Goal: Check status: Check status

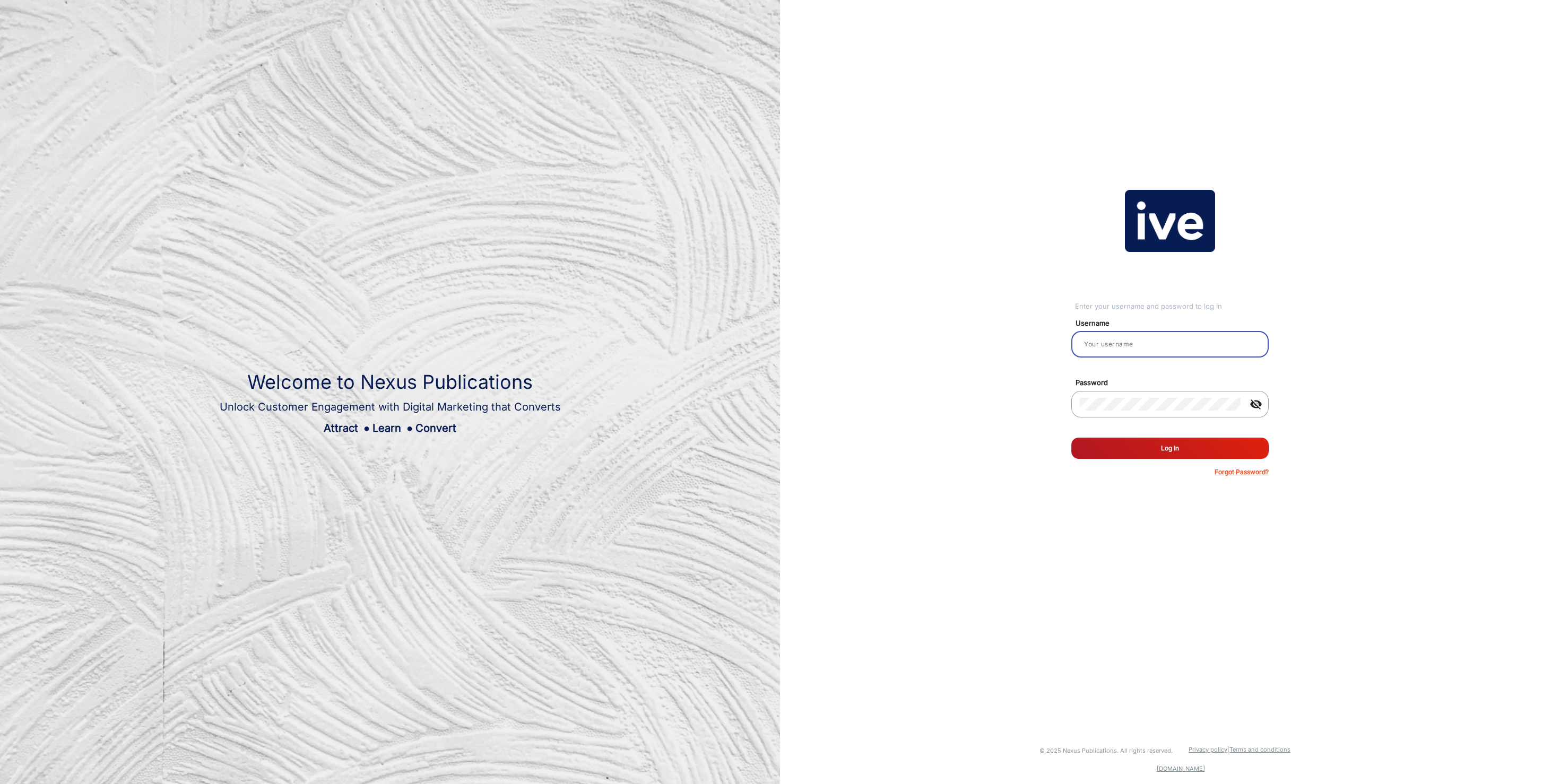
click at [1165, 342] on input "email" at bounding box center [1170, 344] width 181 height 13
type input "[PERSON_NAME]"
click at [1186, 453] on button "Log In" at bounding box center [1170, 448] width 197 height 21
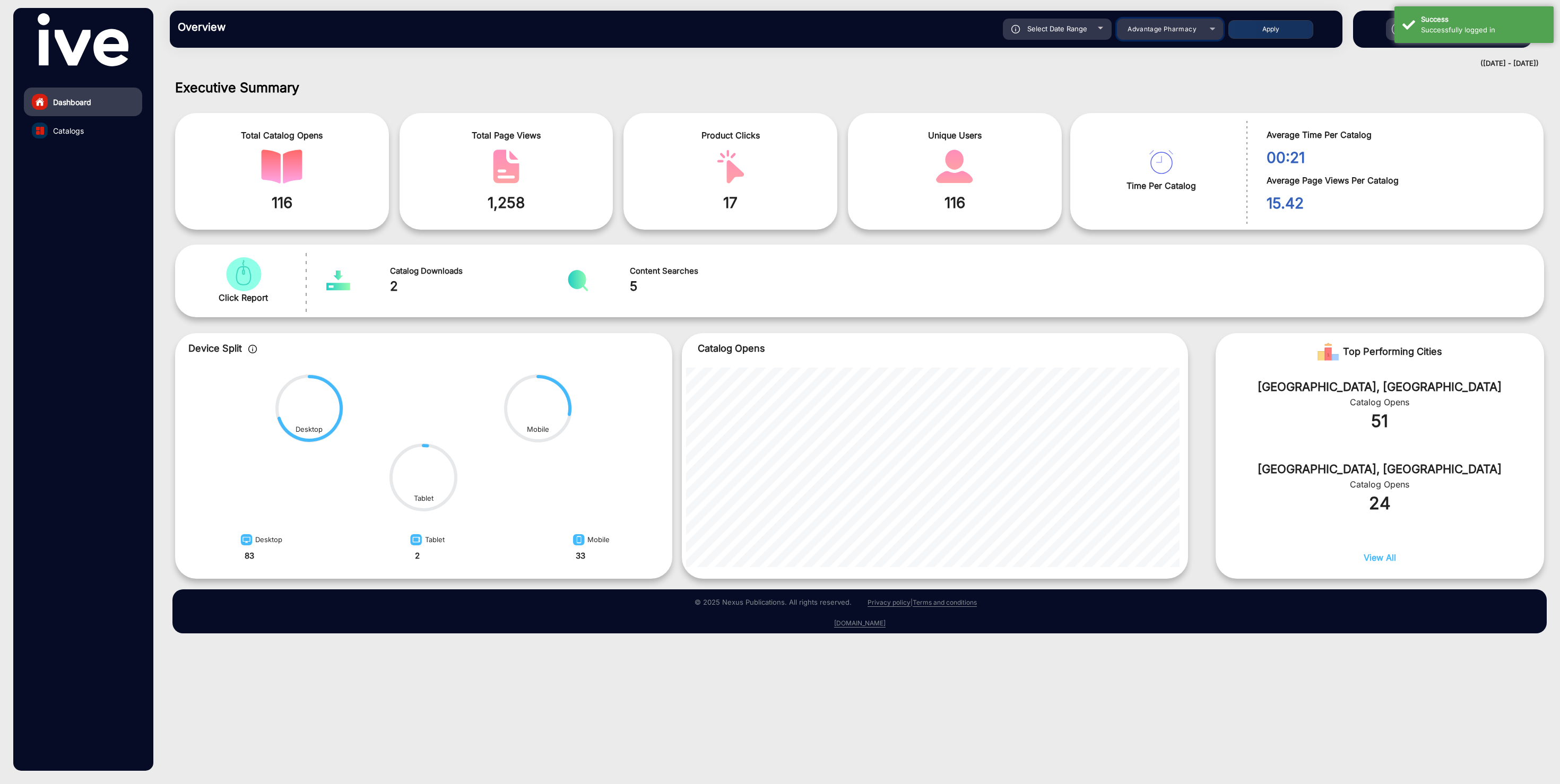
click at [1202, 31] on div "Advantage Pharmacy" at bounding box center [1161, 29] width 85 height 13
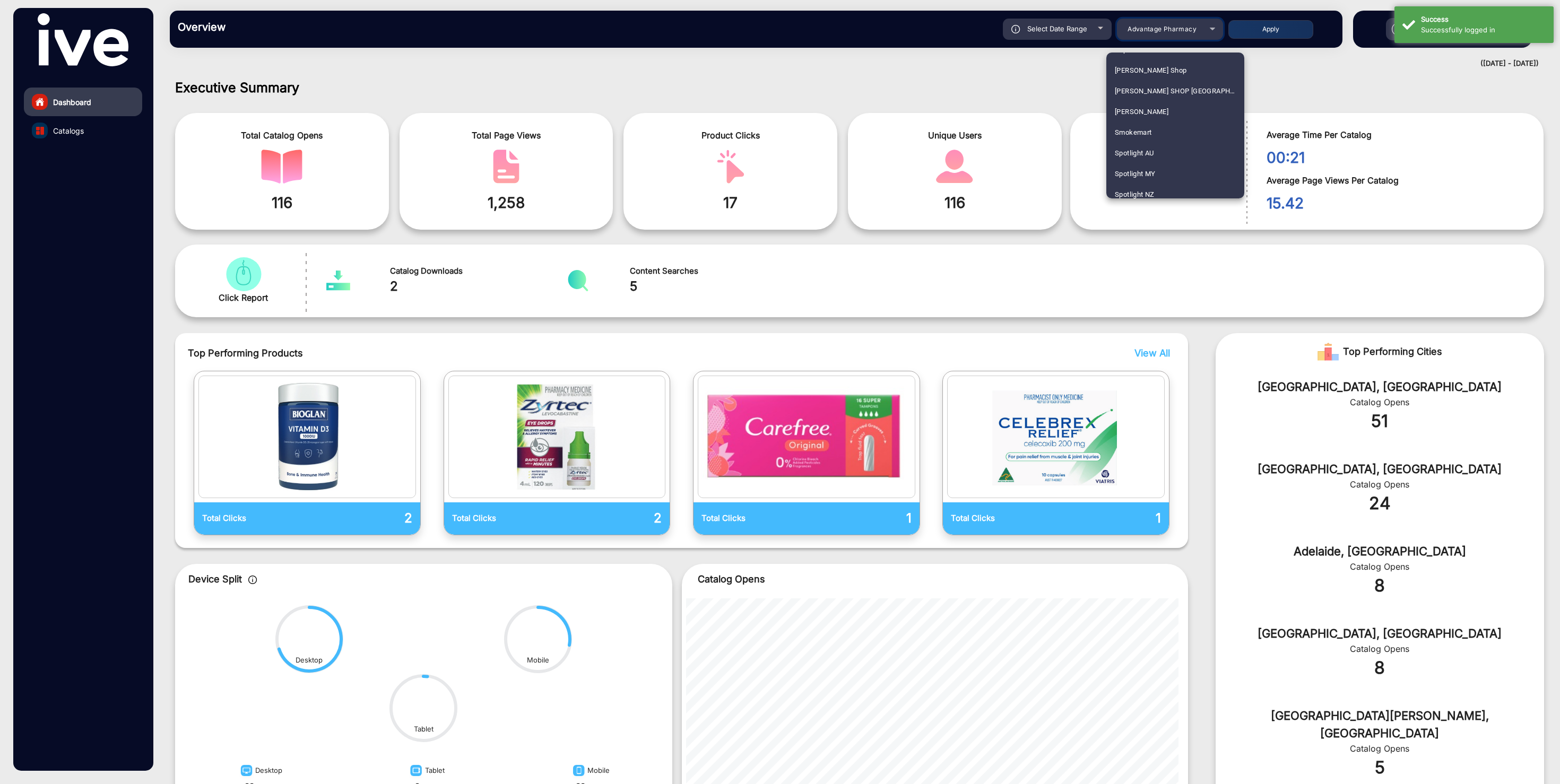
scroll to position [1605, 0]
click at [1148, 162] on span "Smokemart" at bounding box center [1133, 159] width 37 height 21
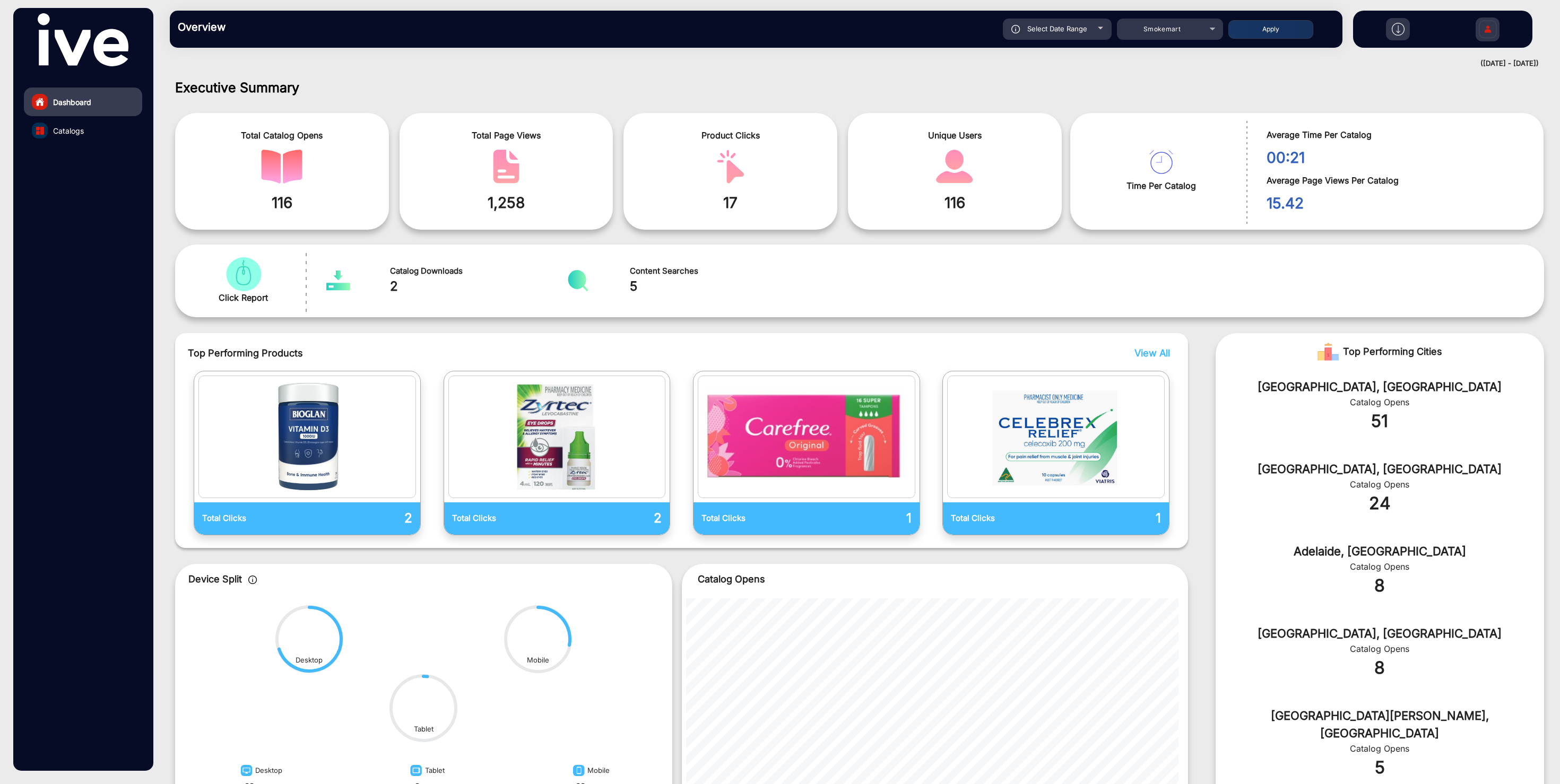
click at [1273, 31] on button "Apply" at bounding box center [1270, 29] width 85 height 18
type input "[DATE]"
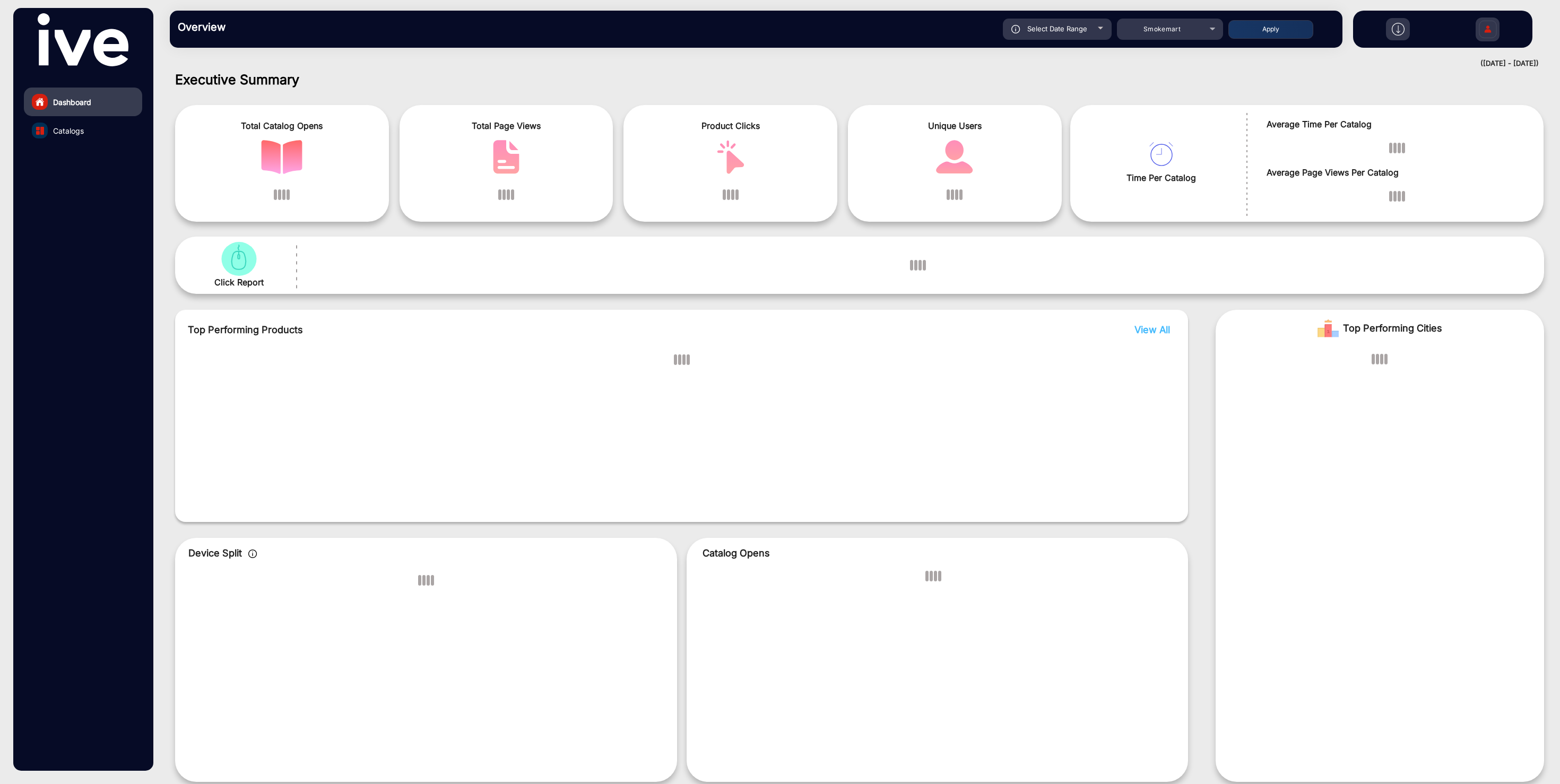
scroll to position [0, 0]
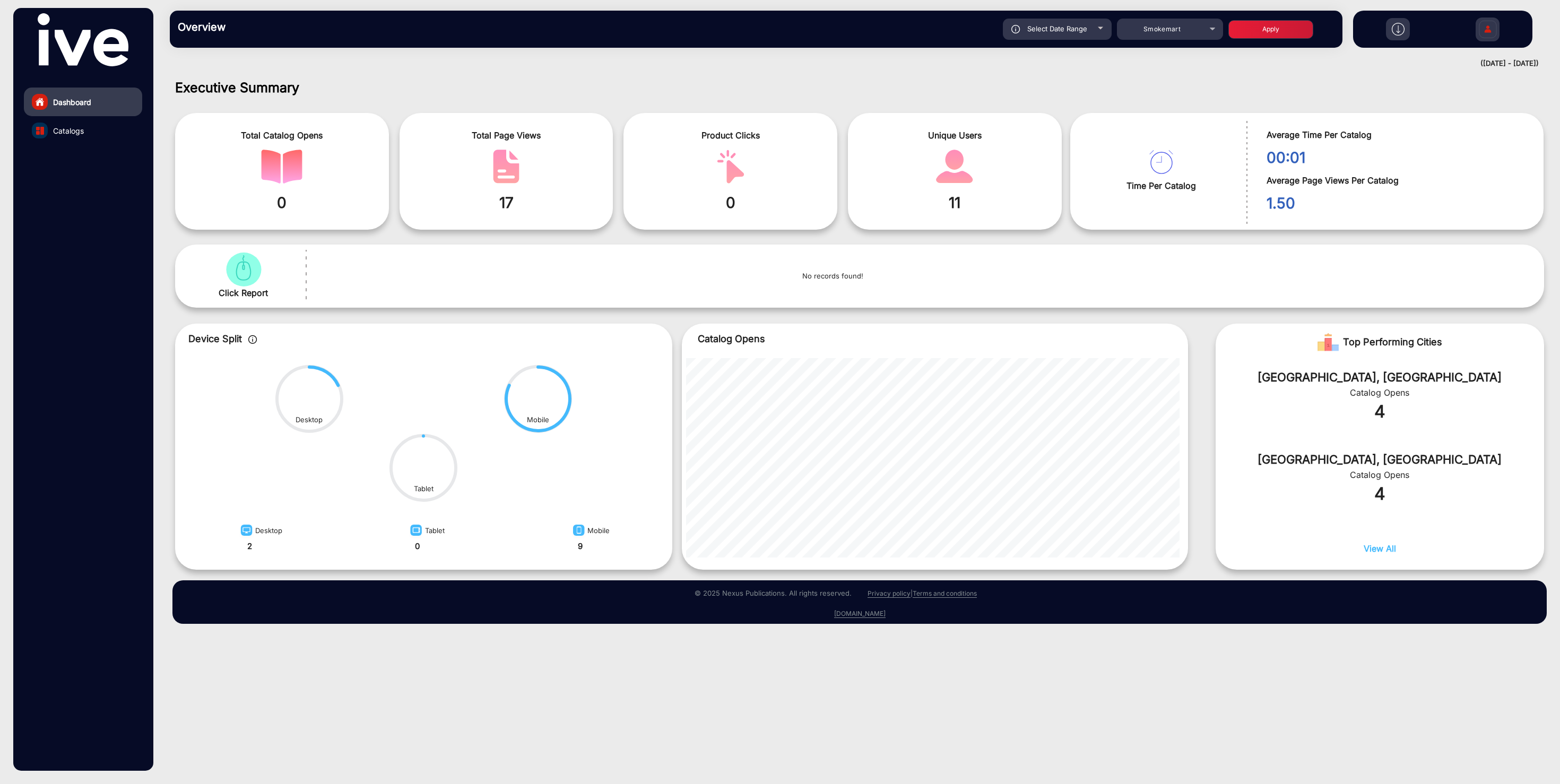
click at [1058, 28] on span "Select Date Range" at bounding box center [1057, 28] width 60 height 8
type input "[DATE]"
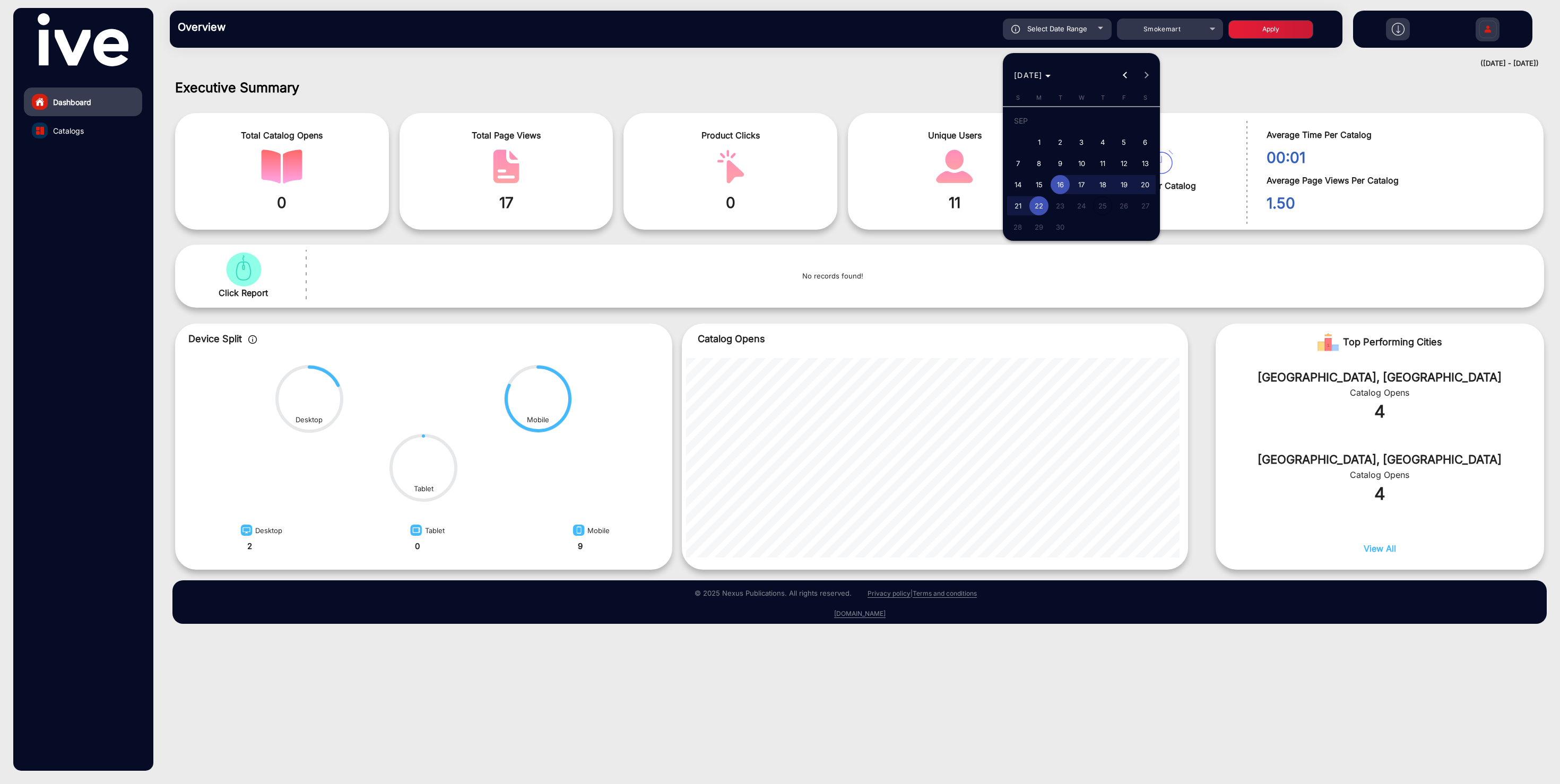
click at [1039, 139] on span "1" at bounding box center [1039, 142] width 19 height 19
type input "[DATE]"
click at [1037, 202] on span "22" at bounding box center [1039, 206] width 19 height 19
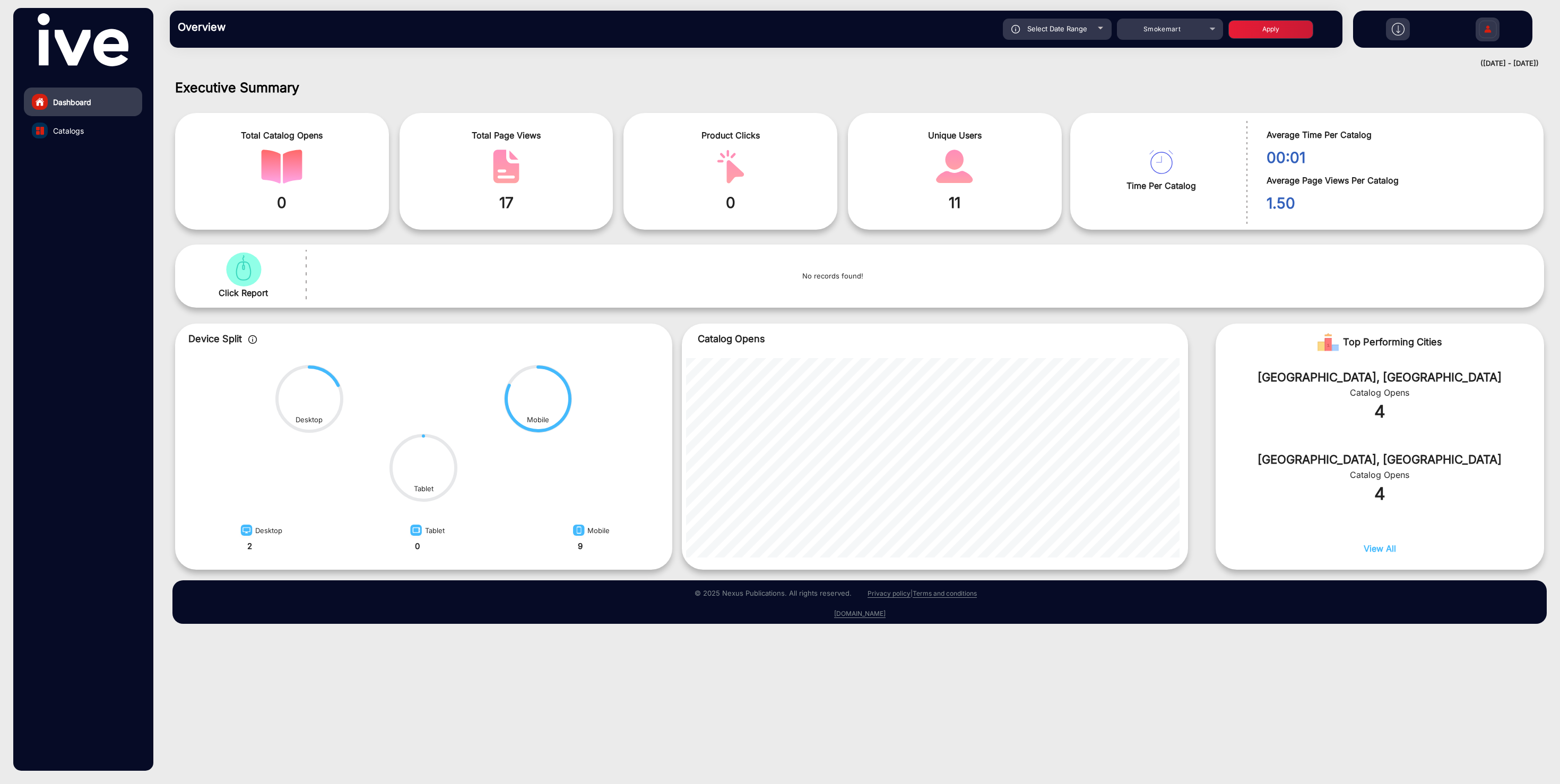
type input "[DATE]"
click at [1265, 31] on button "Apply" at bounding box center [1270, 29] width 85 height 18
type input "[DATE]"
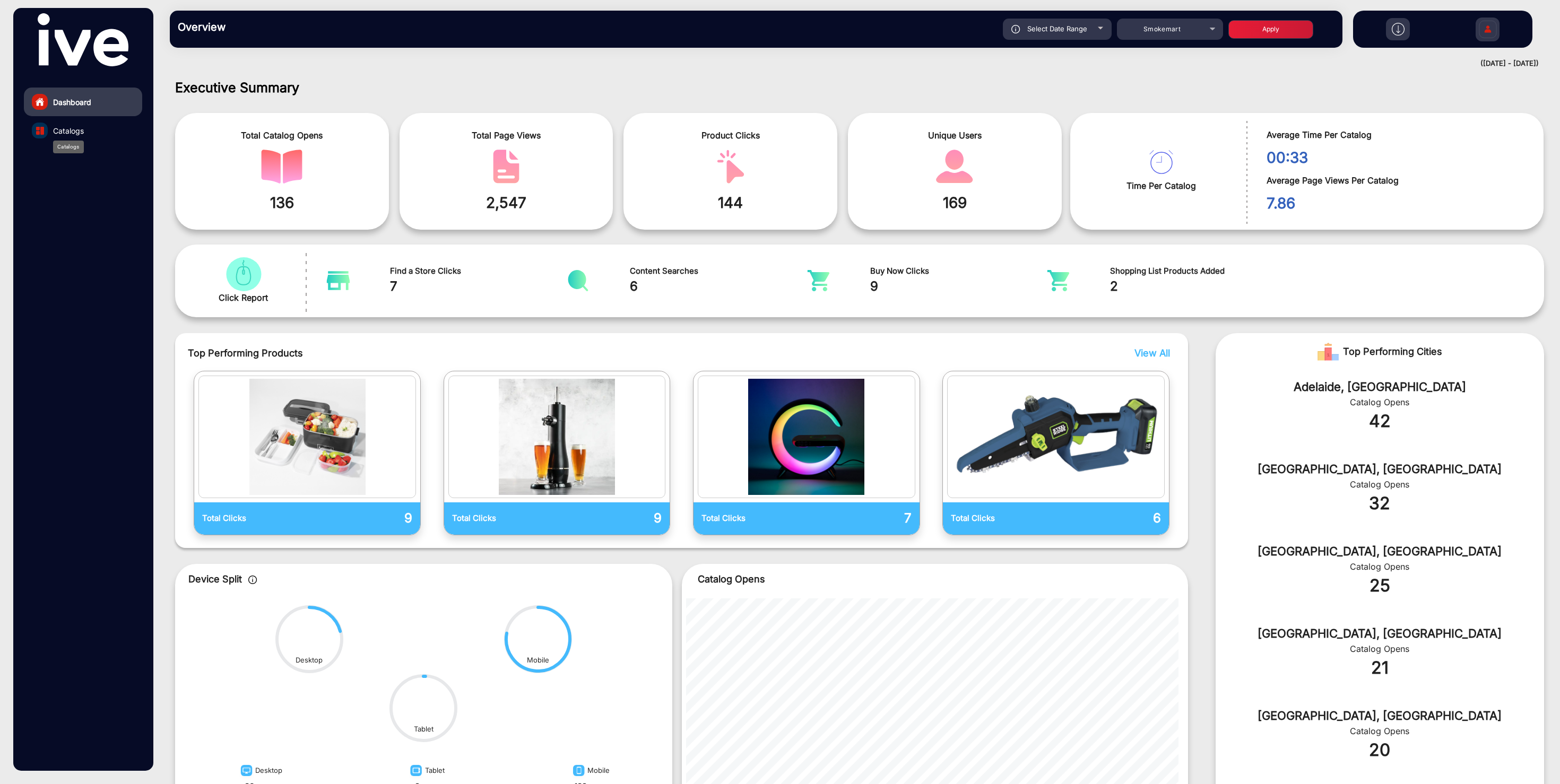
click at [71, 141] on div "Catalogs" at bounding box center [68, 147] width 31 height 13
click at [75, 123] on link "Catalogs" at bounding box center [83, 130] width 118 height 29
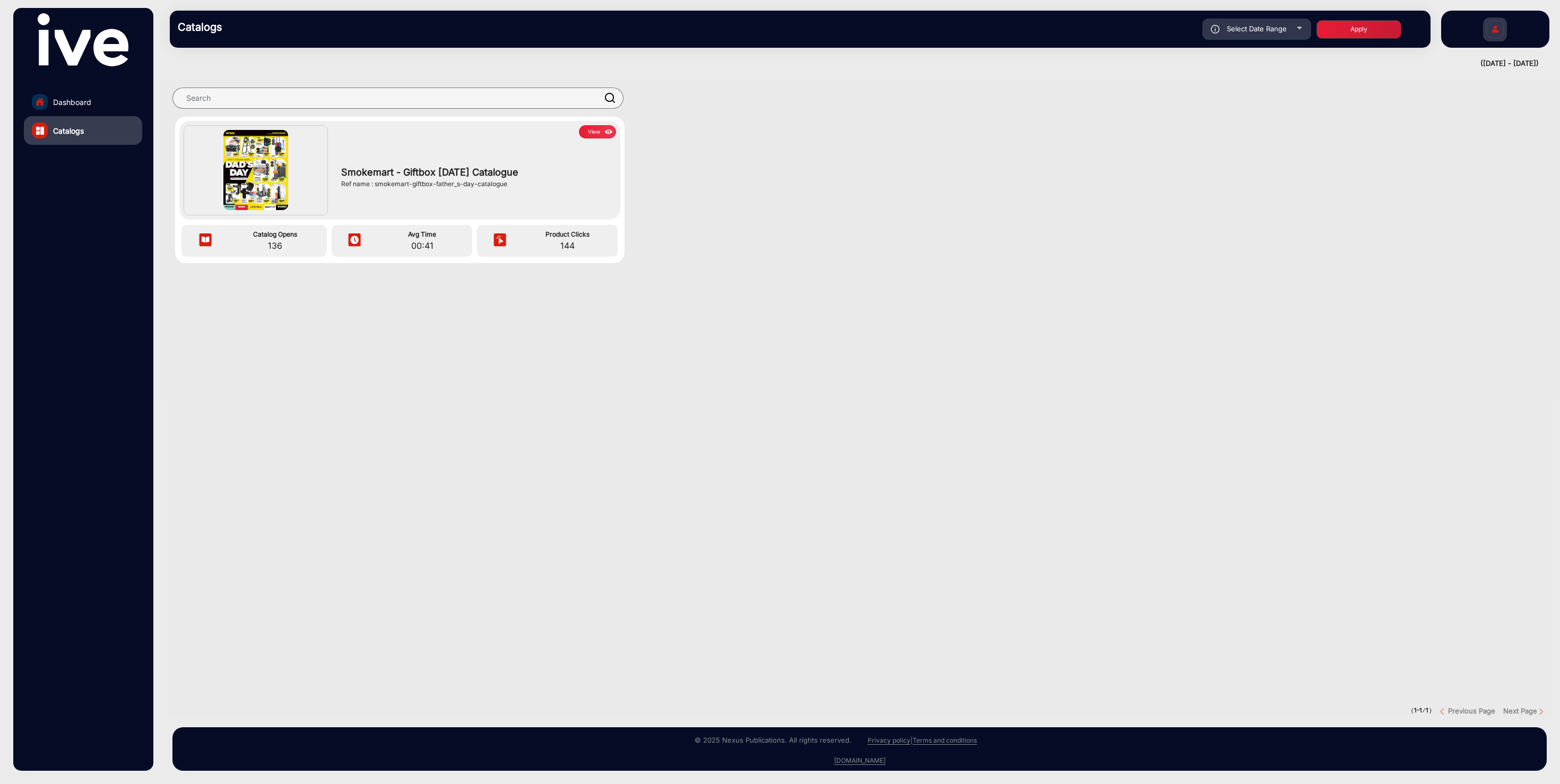
click at [594, 135] on button "View" at bounding box center [597, 132] width 37 height 13
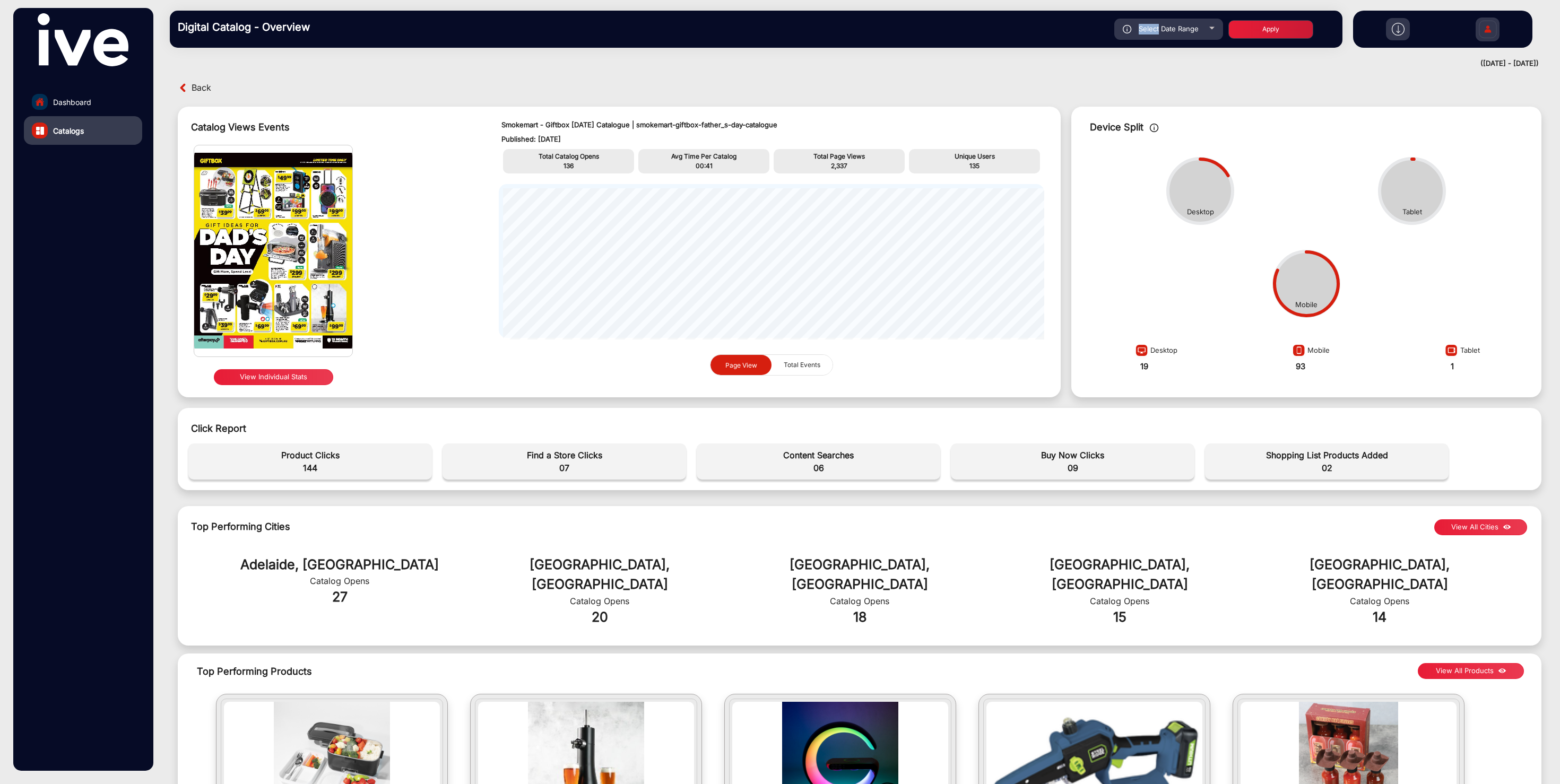
click at [1157, 20] on div "Select Date Range" at bounding box center [1168, 29] width 109 height 21
type input "[DATE]"
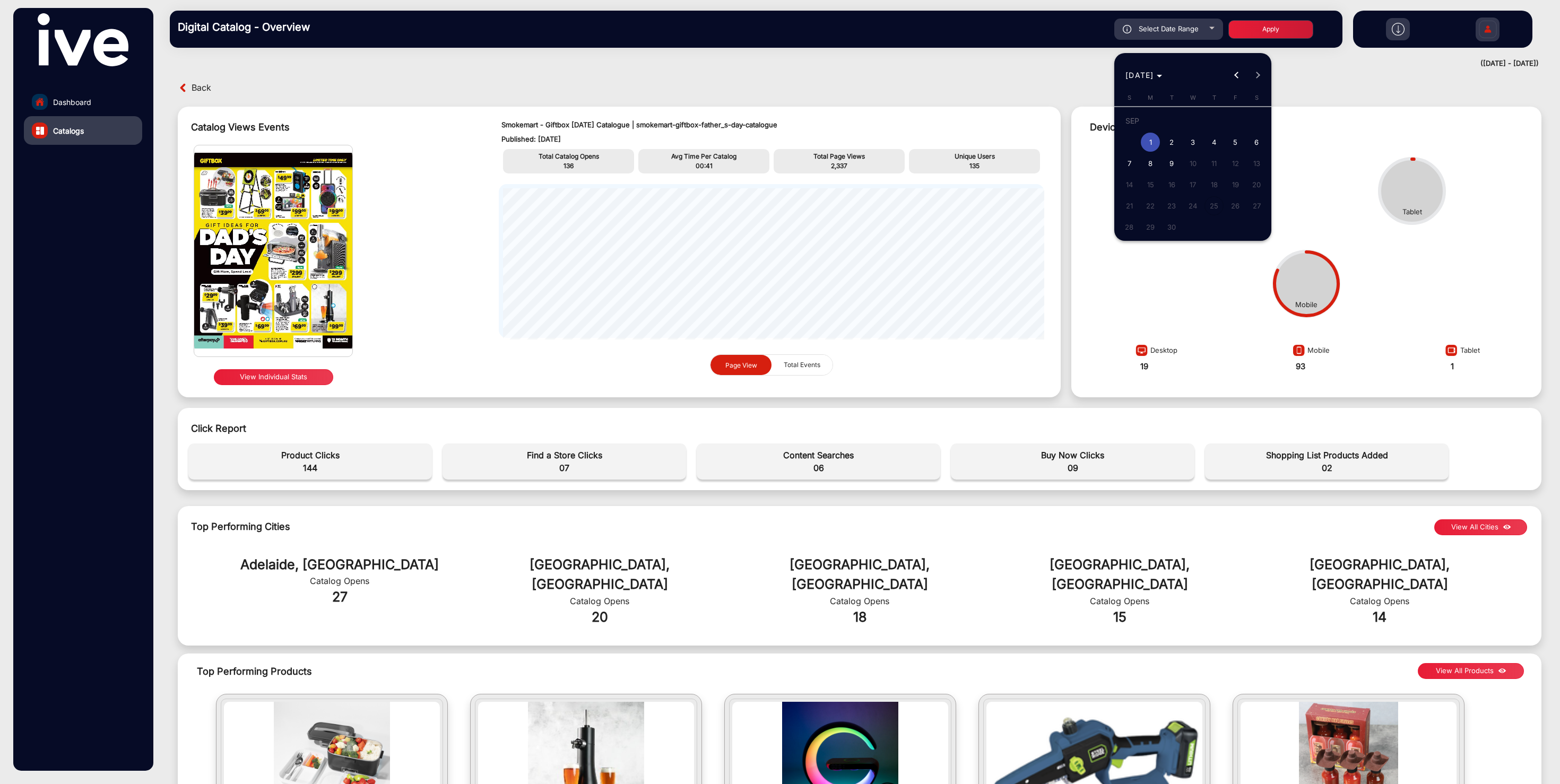
click at [1157, 20] on div at bounding box center [780, 392] width 1560 height 784
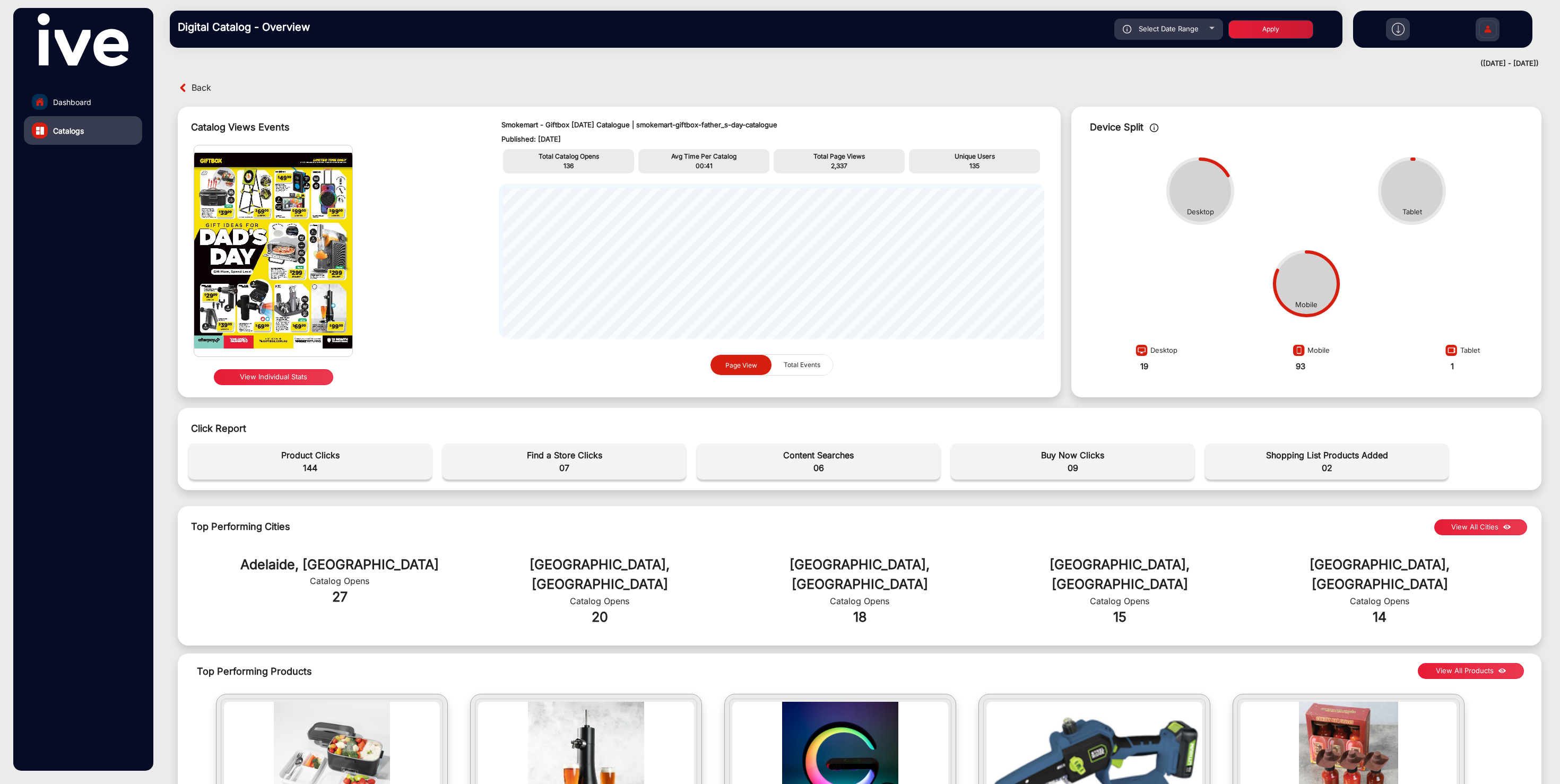
click at [1157, 20] on div "Select Date Range" at bounding box center [1168, 29] width 109 height 21
type input "[DATE]"
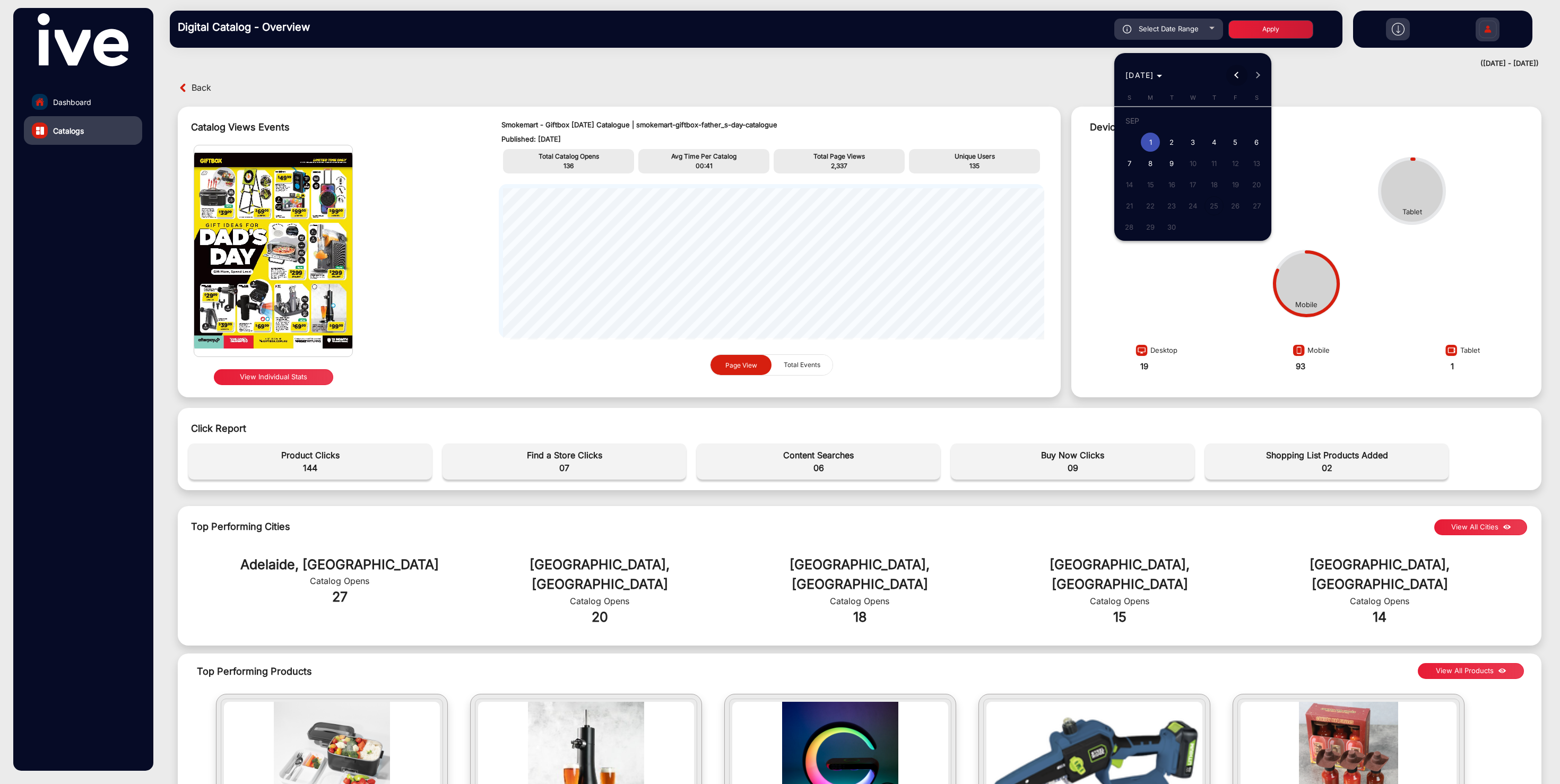
click at [1239, 76] on button "Previous month" at bounding box center [1236, 75] width 21 height 21
click at [1177, 190] on span "19" at bounding box center [1171, 187] width 19 height 19
type input "[DATE]"
click at [1258, 78] on span "Next month" at bounding box center [1257, 75] width 21 height 21
click at [1258, 78] on div "[DATE] [DATE]" at bounding box center [1192, 75] width 152 height 21
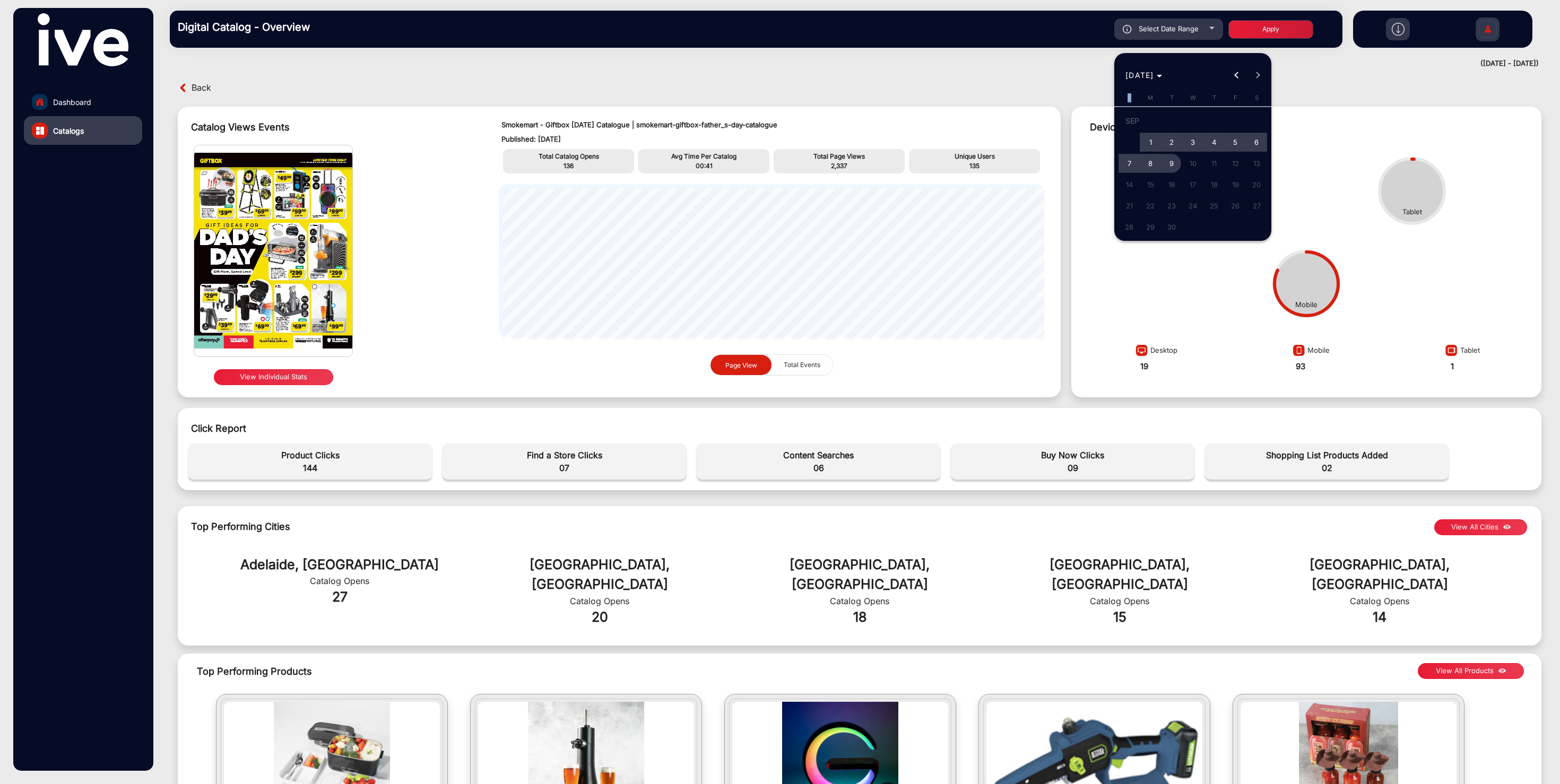
click at [1173, 167] on span "9" at bounding box center [1171, 163] width 19 height 19
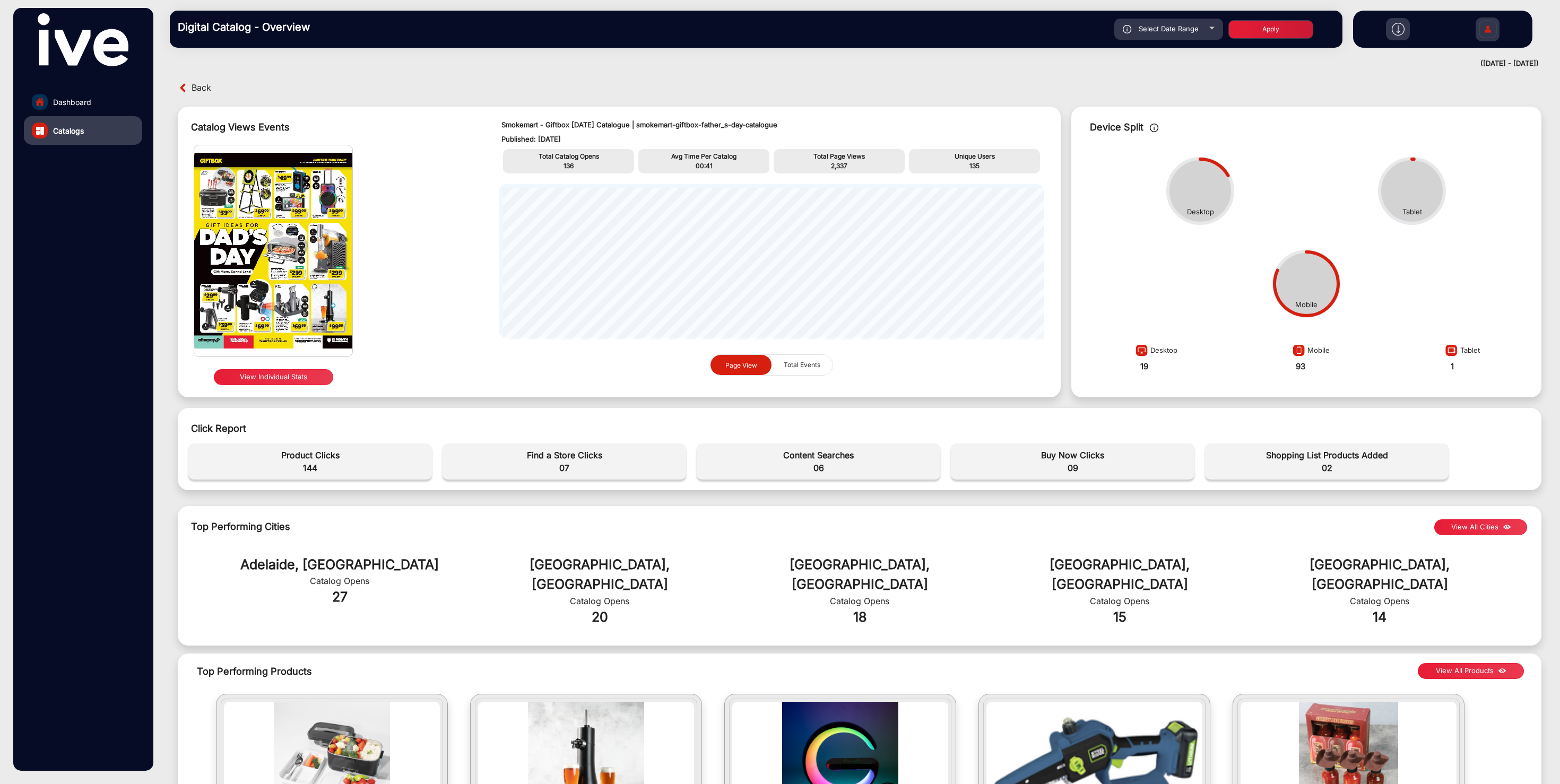
type input "[DATE]"
click at [1277, 32] on button "Apply" at bounding box center [1270, 29] width 85 height 18
type input "[DATE]"
